Goal: Task Accomplishment & Management: Use online tool/utility

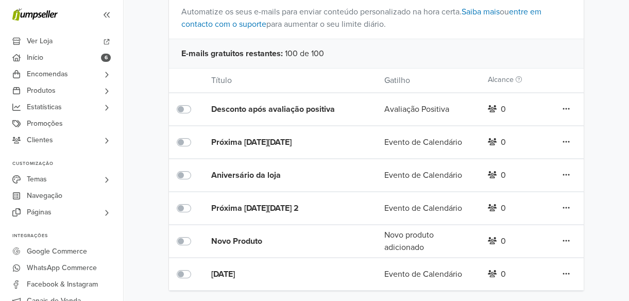
scroll to position [97, 0]
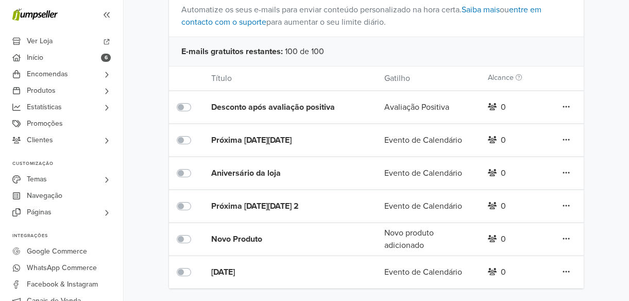
click at [195, 266] on label at bounding box center [195, 266] width 0 height 0
click at [195, 101] on label at bounding box center [195, 101] width 0 height 0
click at [195, 134] on label at bounding box center [195, 134] width 0 height 0
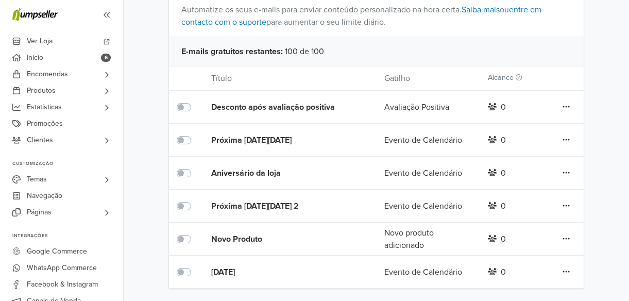
click at [195, 167] on label at bounding box center [195, 167] width 0 height 0
click at [195, 200] on label at bounding box center [195, 200] width 0 height 0
click at [195, 233] on label at bounding box center [195, 233] width 0 height 0
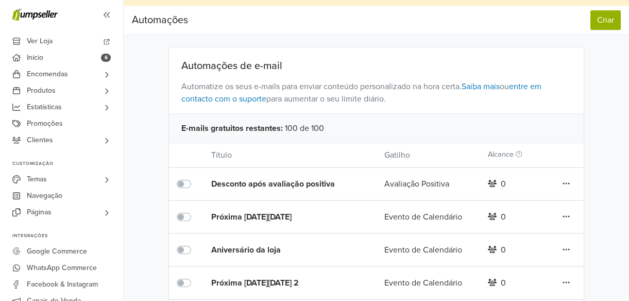
scroll to position [0, 0]
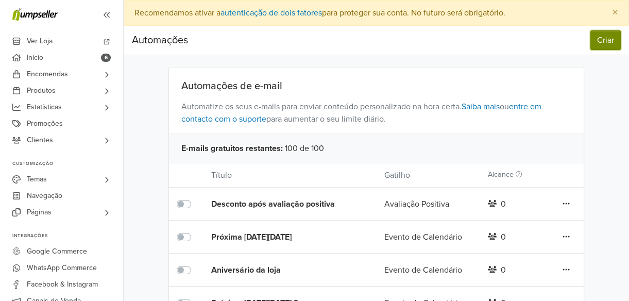
click at [605, 42] on button "Criar" at bounding box center [606, 40] width 30 height 20
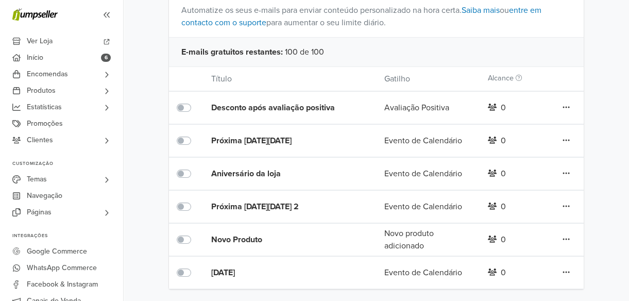
scroll to position [97, 0]
click at [46, 123] on span "Promoções" at bounding box center [45, 123] width 36 height 16
